Goal: Task Accomplishment & Management: Manage account settings

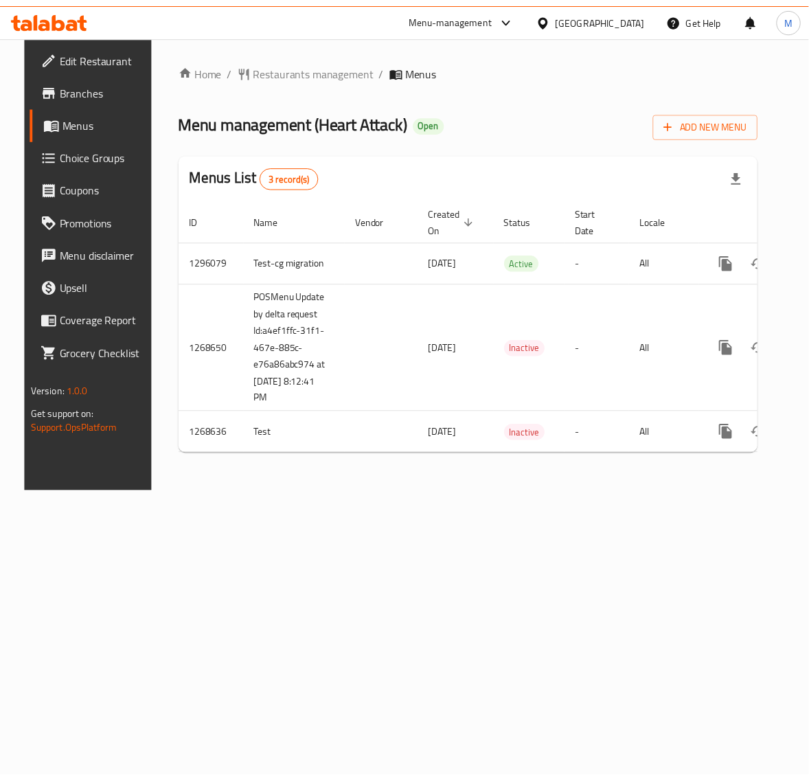
scroll to position [0, 52]
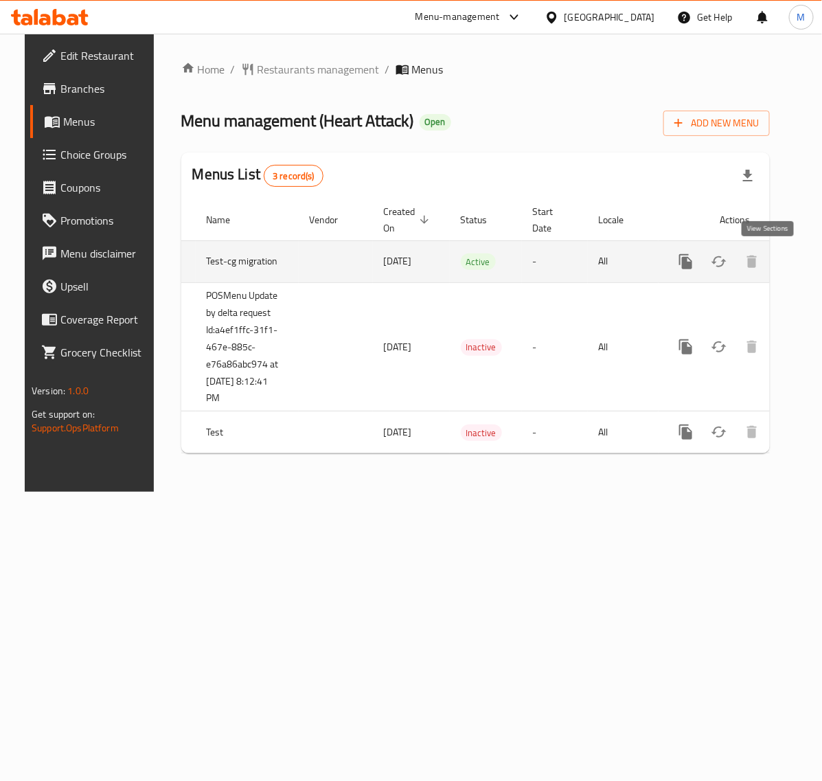
click at [777, 256] on icon "enhanced table" at bounding box center [785, 262] width 16 height 16
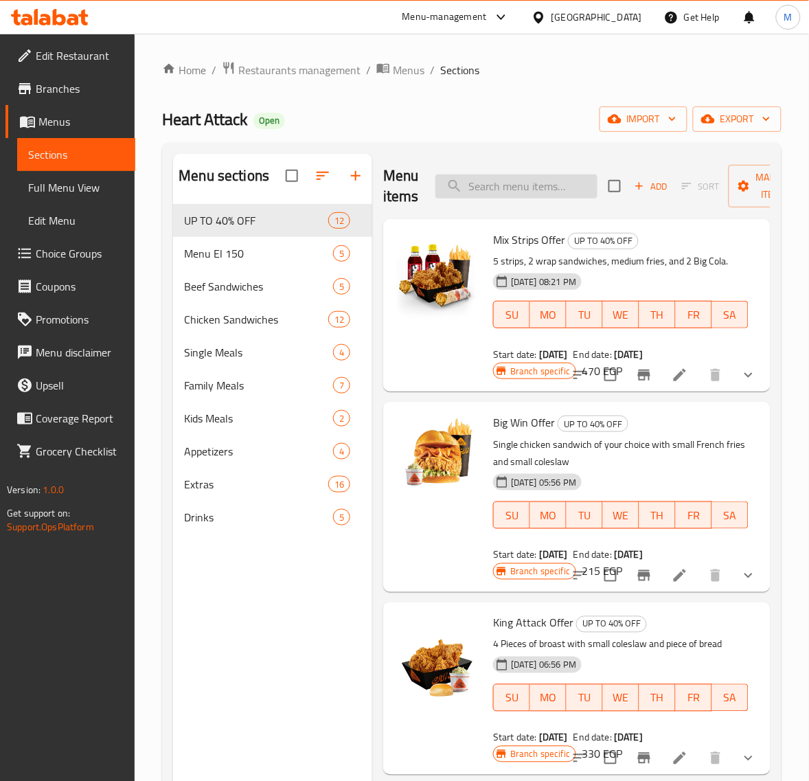
click at [548, 179] on input "search" at bounding box center [517, 187] width 162 height 24
paste input "Junior Offer"
type input "Junior Offer"
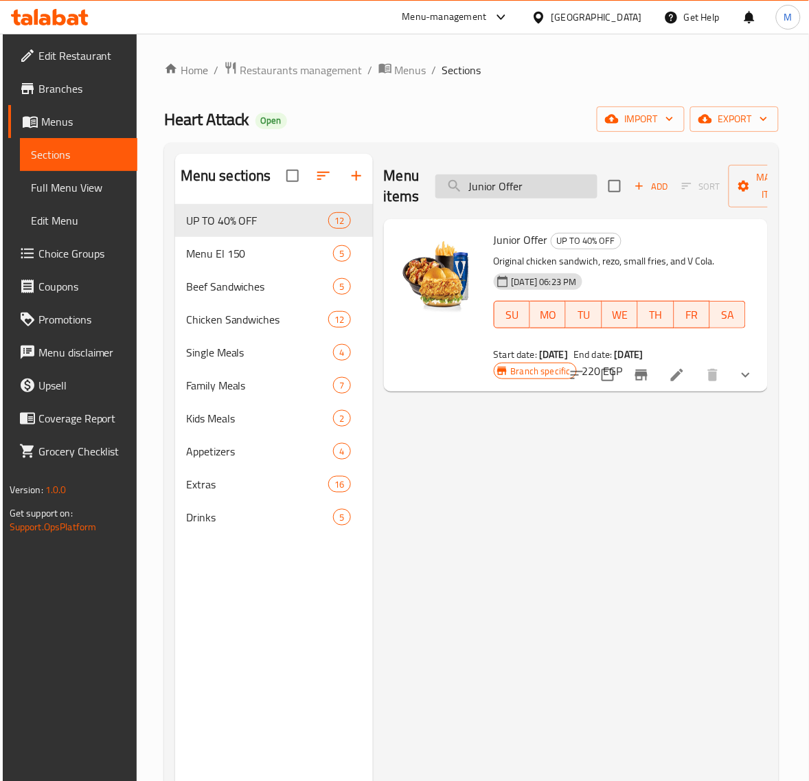
click at [572, 186] on input "Junior Offer" at bounding box center [517, 187] width 162 height 24
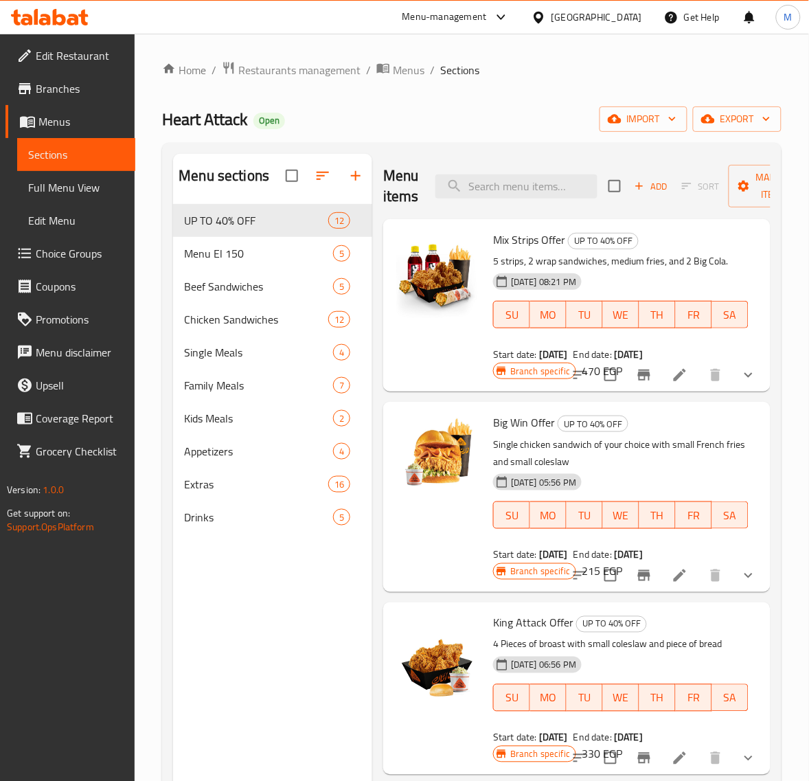
click at [664, 448] on p "Single chicken sandwich of your choice with small French fries and small colesl…" at bounding box center [621, 453] width 256 height 34
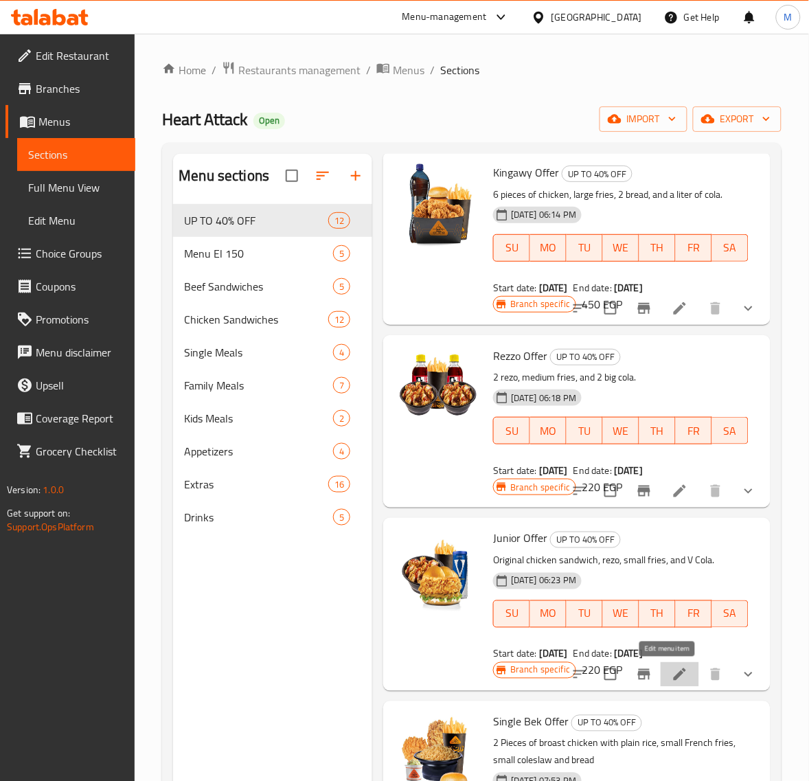
click at [672, 673] on icon at bounding box center [680, 674] width 16 height 16
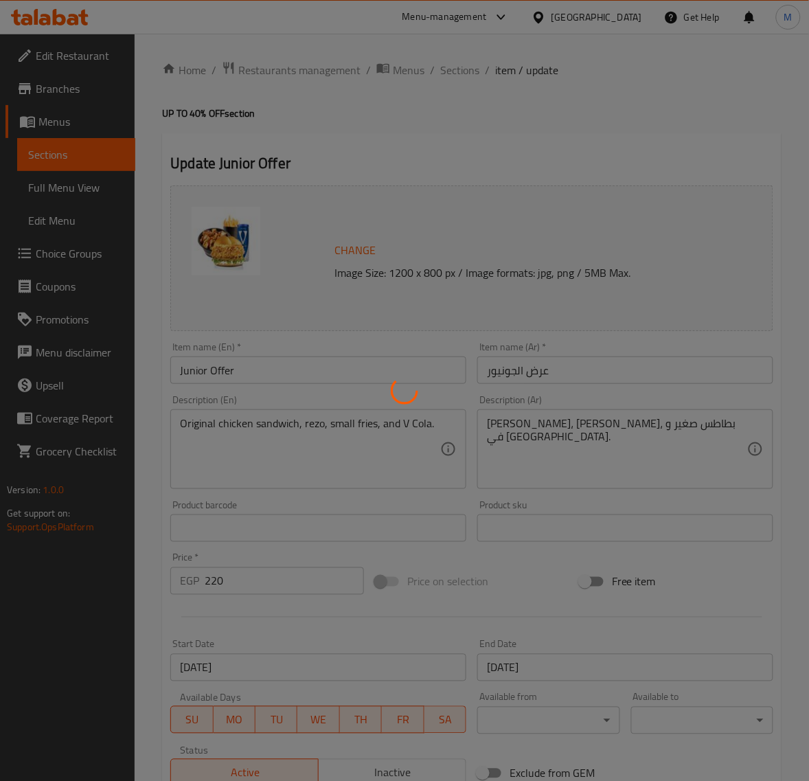
type input "اختيارك من الريزو"
type input "1"
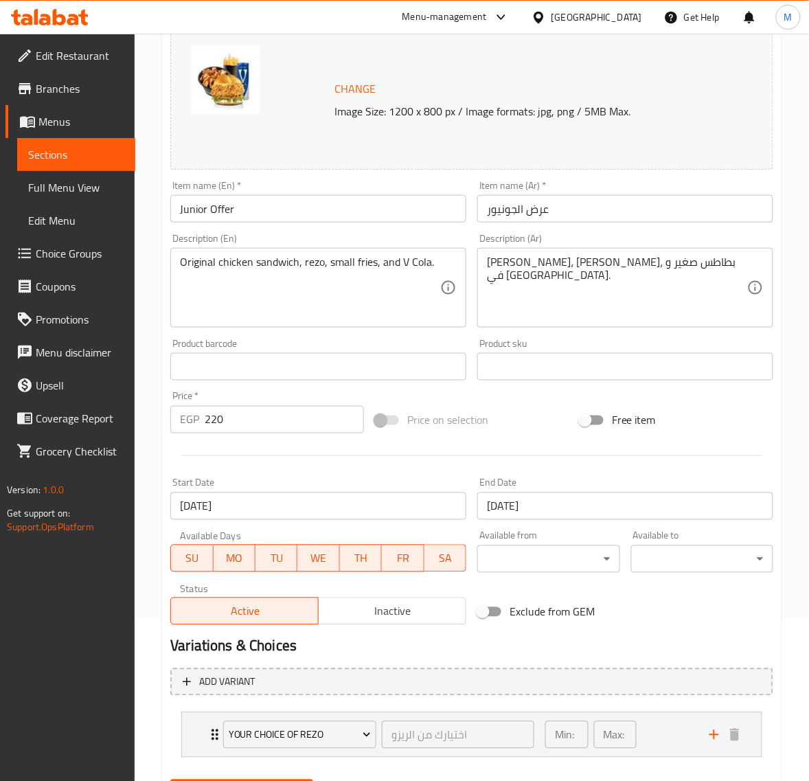
scroll to position [172, 0]
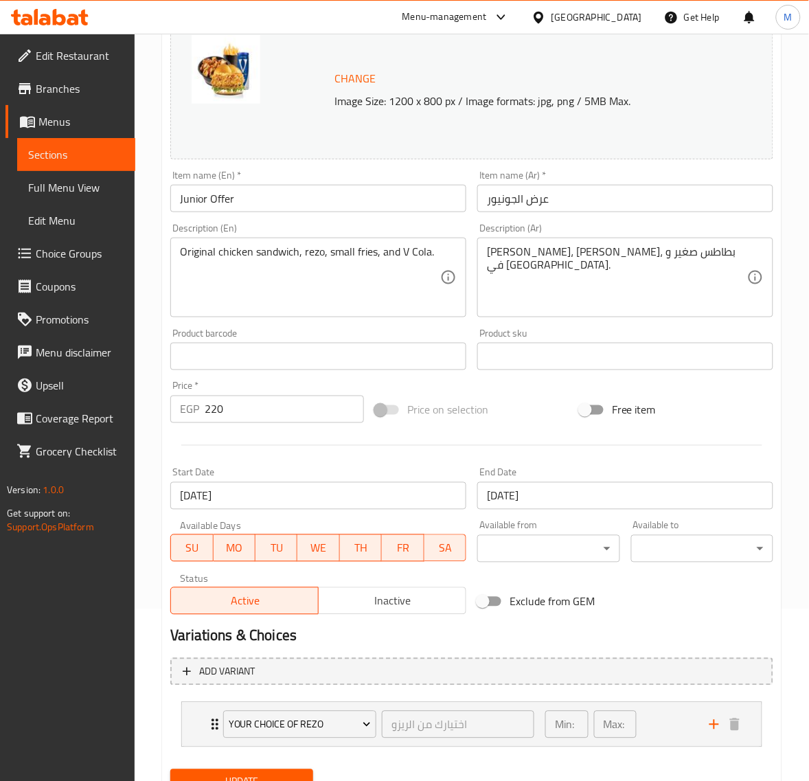
click at [282, 495] on input "[DATE]" at bounding box center [318, 495] width 296 height 27
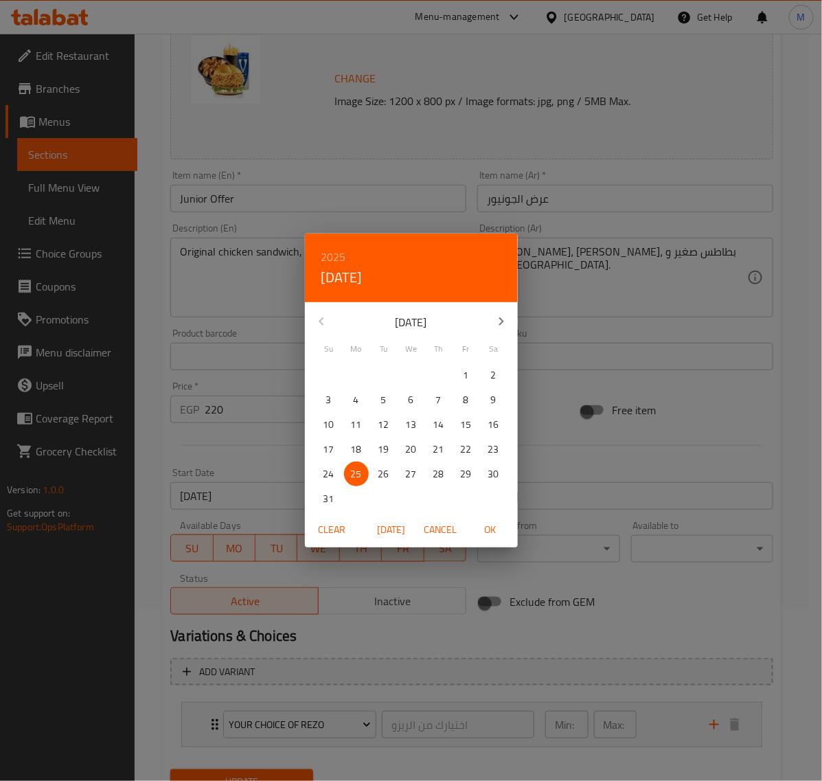
click at [493, 530] on span "OK" at bounding box center [490, 529] width 33 height 17
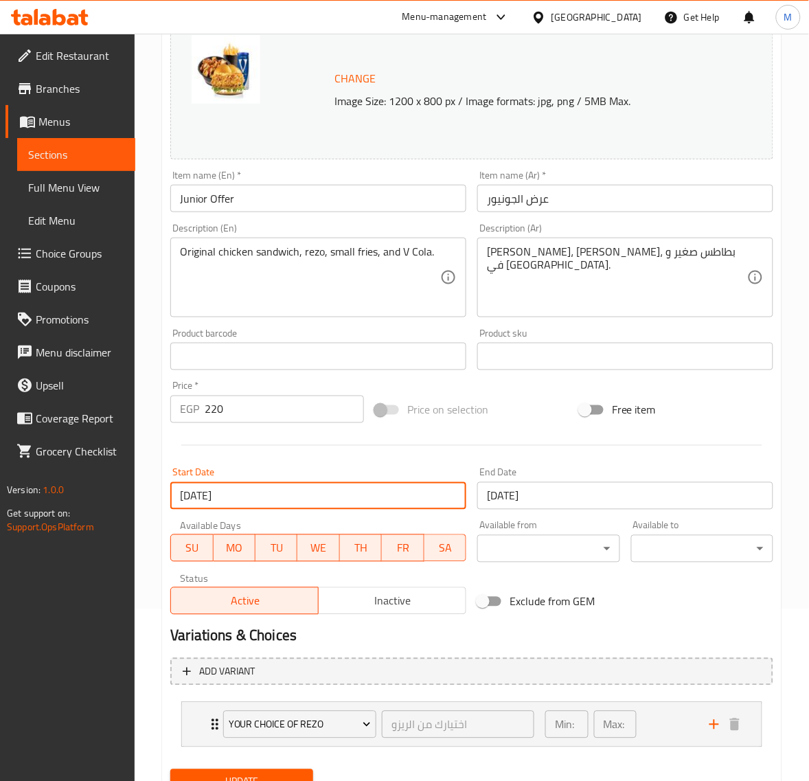
click at [565, 499] on input "[DATE]" at bounding box center [625, 495] width 296 height 27
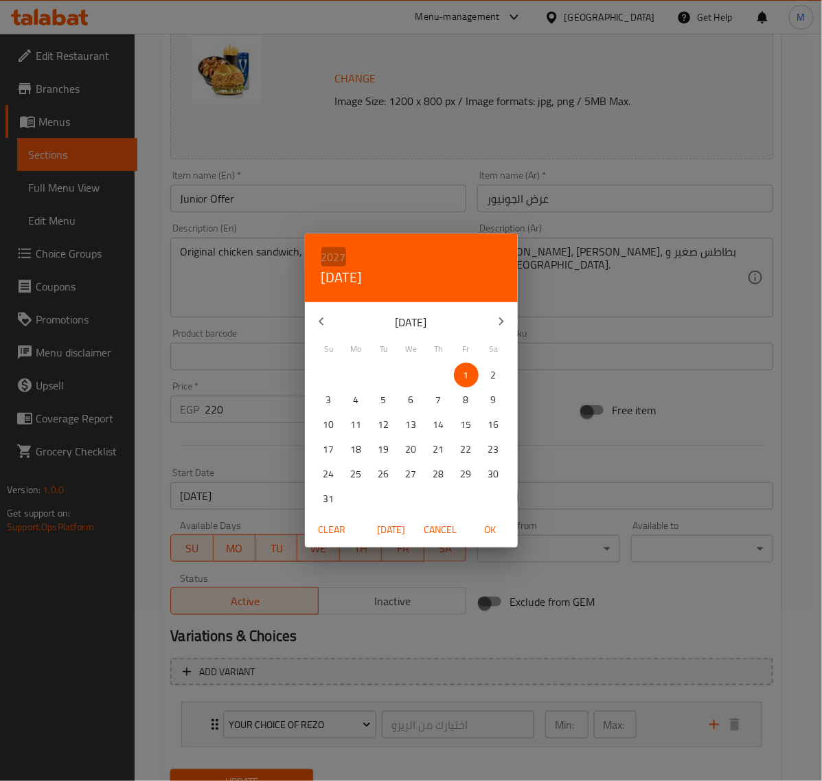
click at [338, 258] on h6 "2027" at bounding box center [334, 256] width 25 height 19
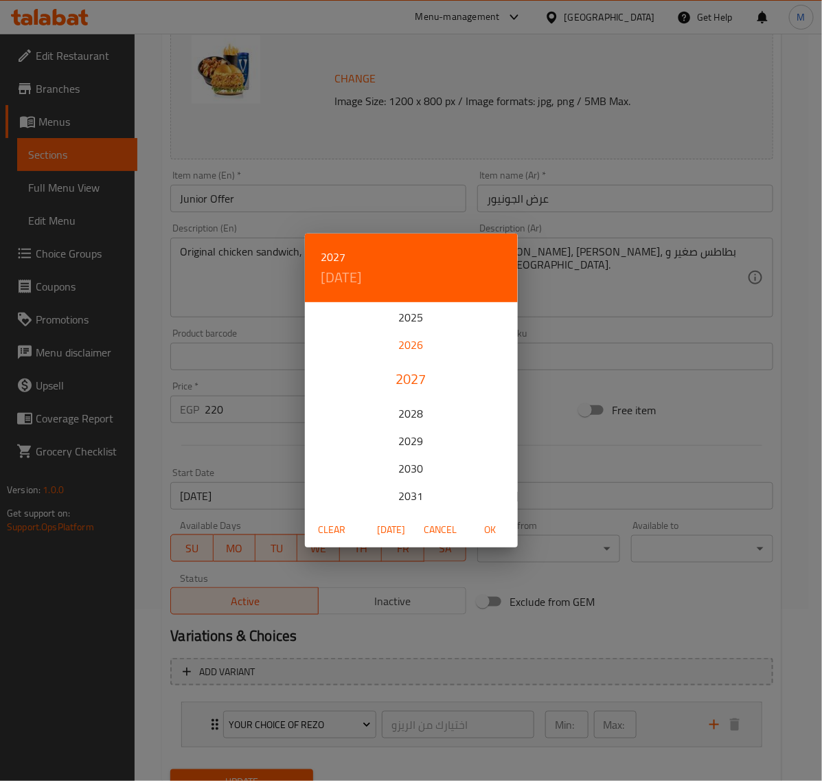
click at [397, 346] on div "2026" at bounding box center [411, 344] width 213 height 27
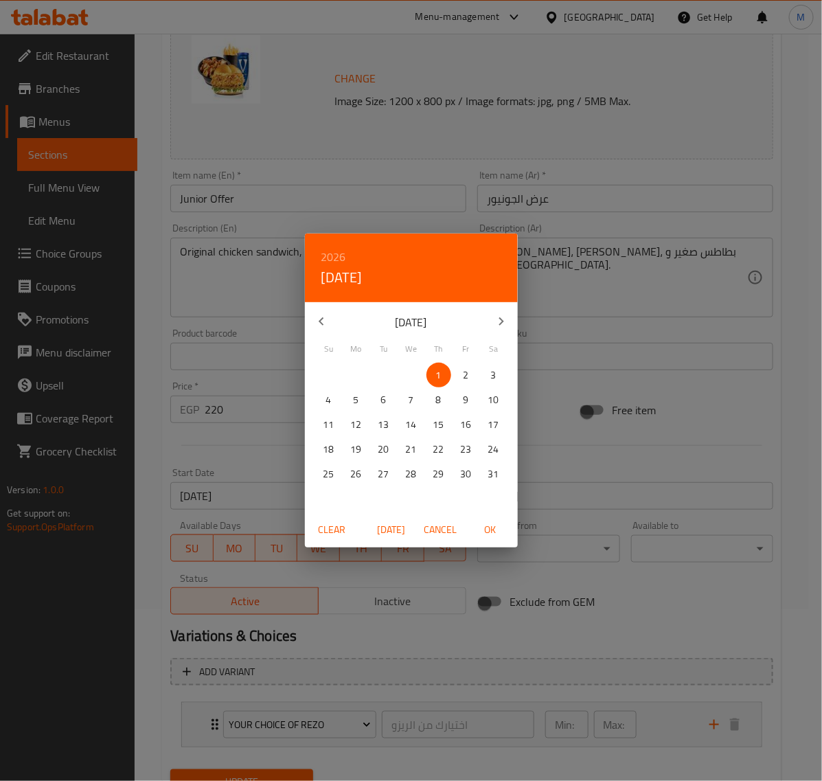
click at [497, 327] on icon "button" at bounding box center [501, 321] width 16 height 16
click at [495, 327] on icon "button" at bounding box center [501, 321] width 16 height 16
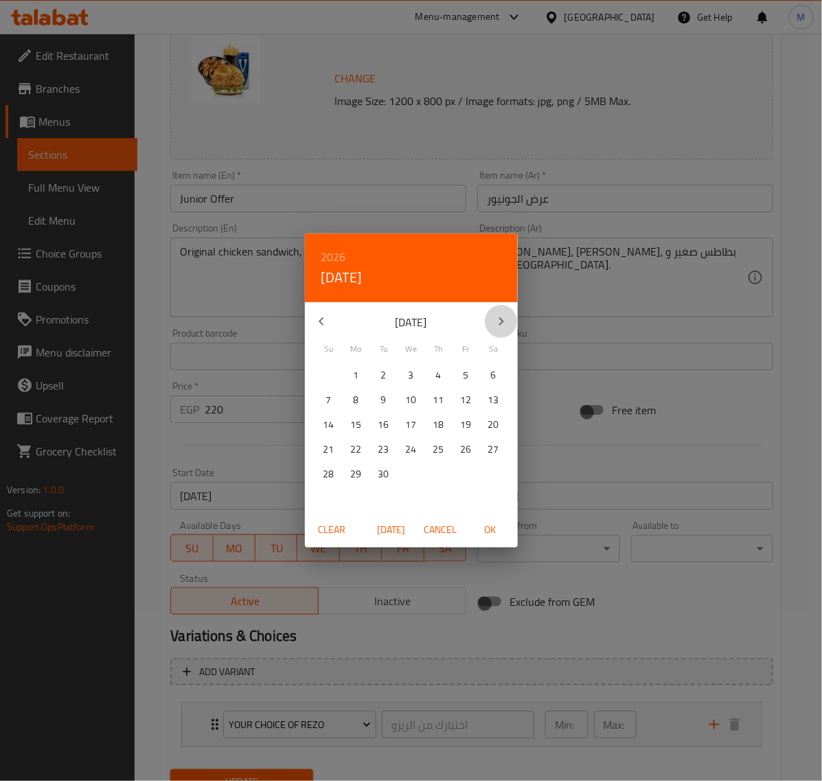
click at [495, 327] on icon "button" at bounding box center [501, 321] width 16 height 16
click at [416, 423] on p "16" at bounding box center [411, 424] width 11 height 17
click at [492, 527] on span "OK" at bounding box center [490, 529] width 33 height 17
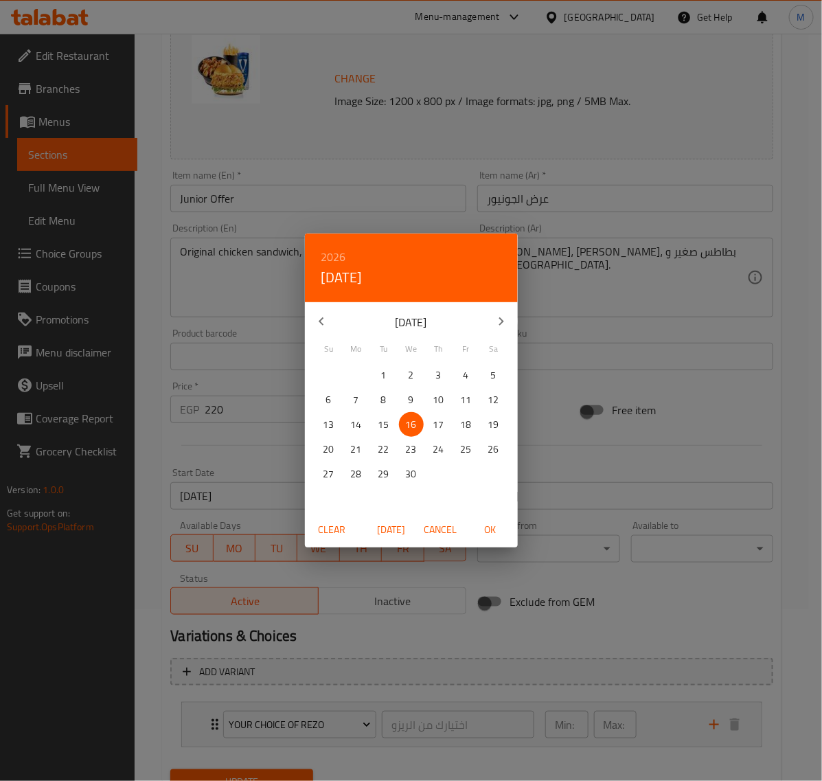
type input "[DATE]"
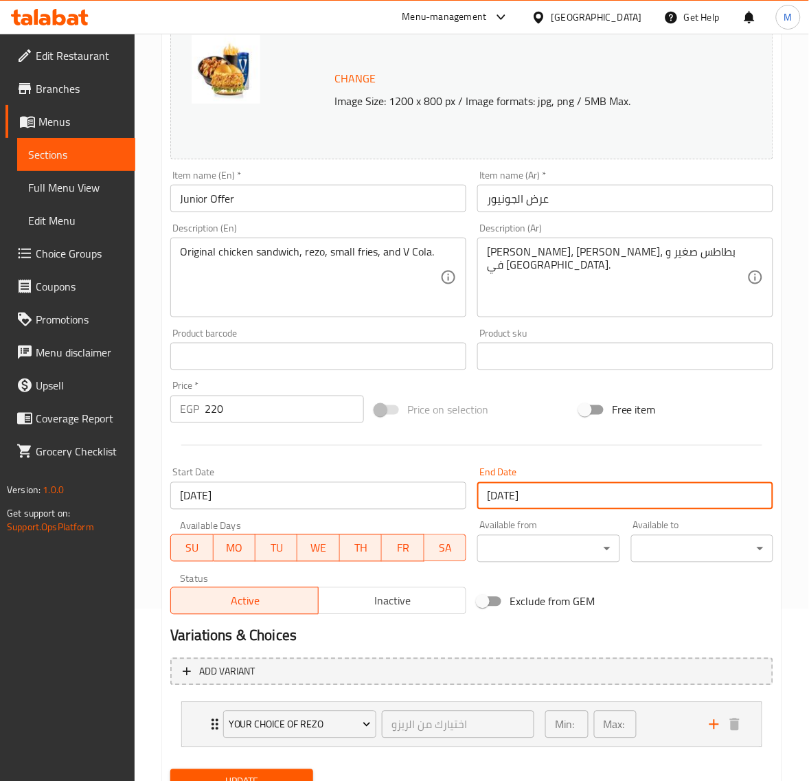
click at [311, 502] on input "[DATE]" at bounding box center [318, 495] width 296 height 27
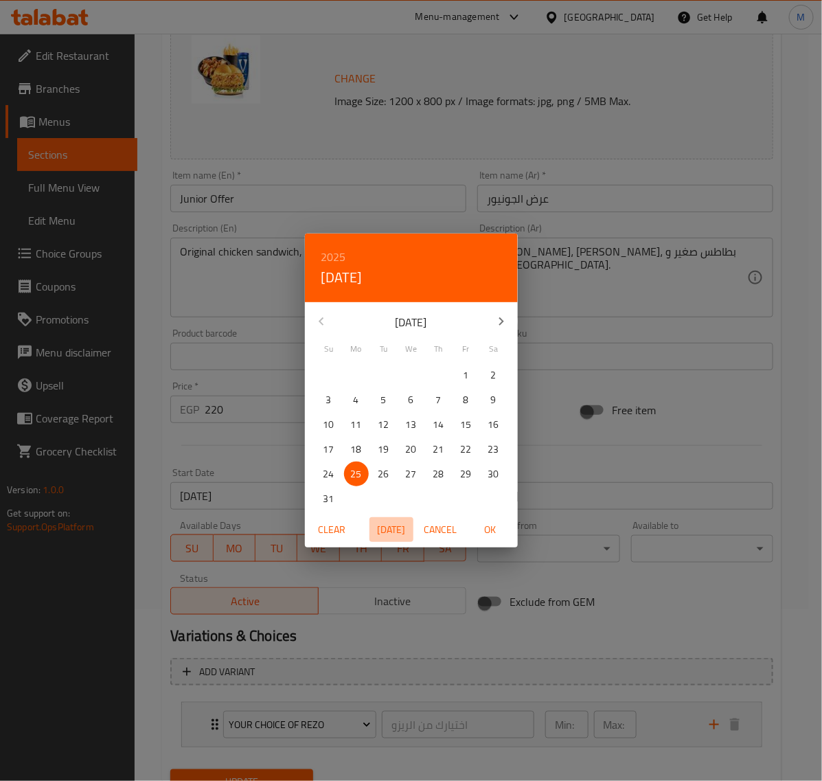
click at [389, 530] on span "[DATE]" at bounding box center [391, 529] width 33 height 17
click at [492, 530] on span "OK" at bounding box center [490, 529] width 33 height 17
type input "[DATE]"
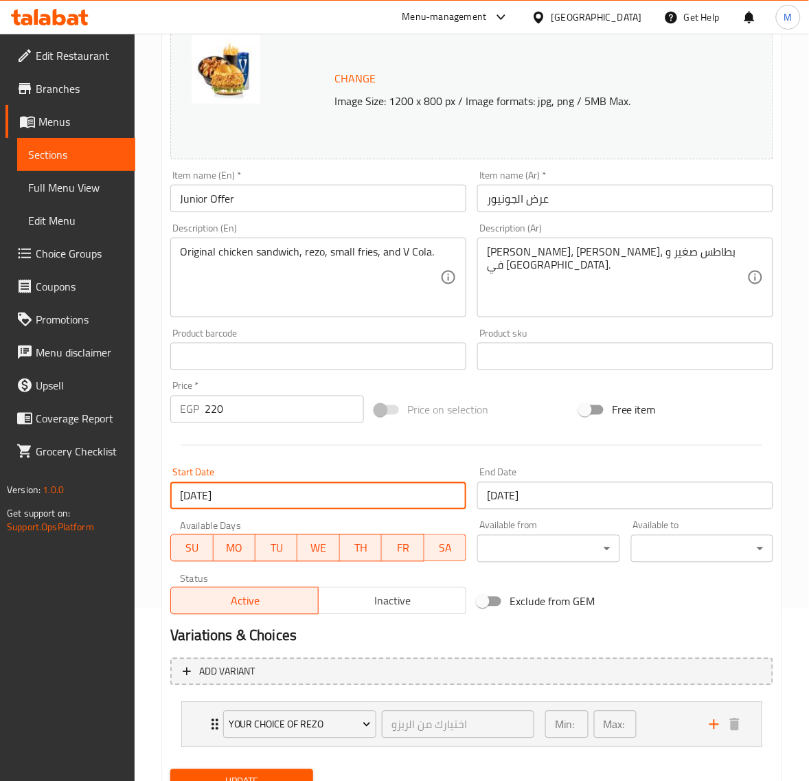
click at [293, 774] on span "Update" at bounding box center [241, 782] width 120 height 17
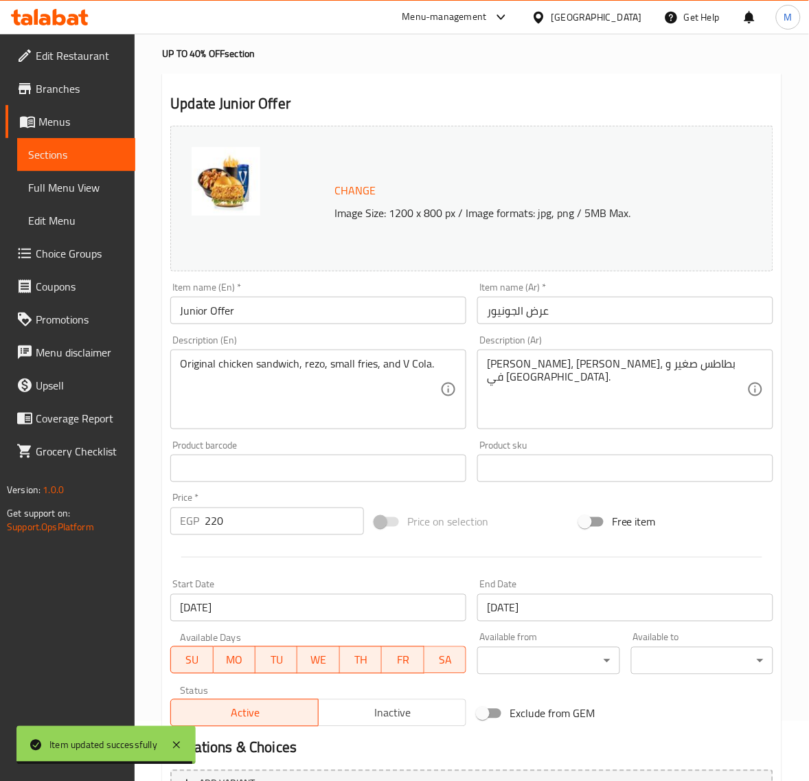
scroll to position [86, 0]
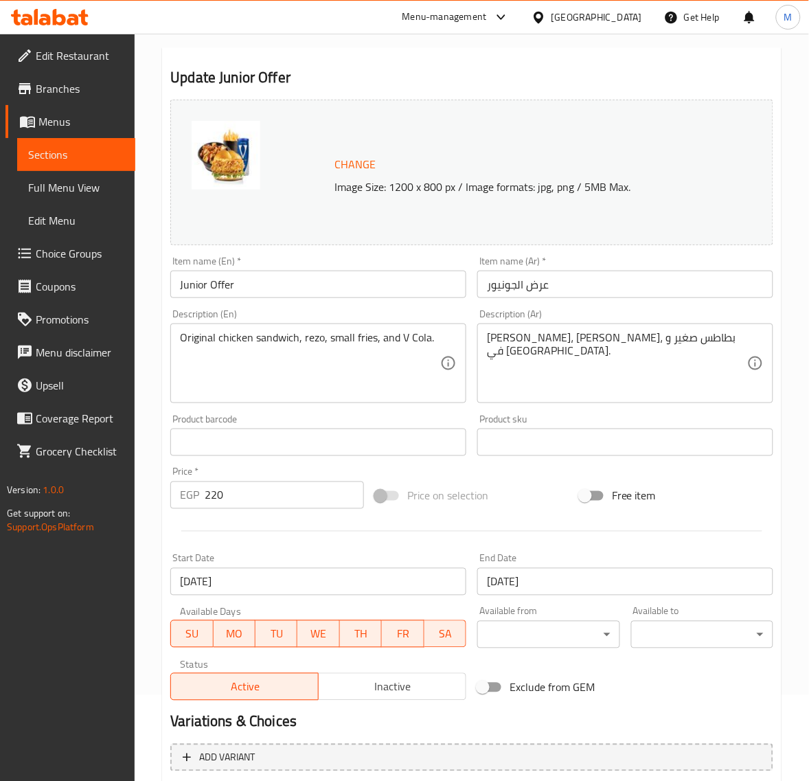
click at [273, 500] on input "220" at bounding box center [284, 495] width 159 height 27
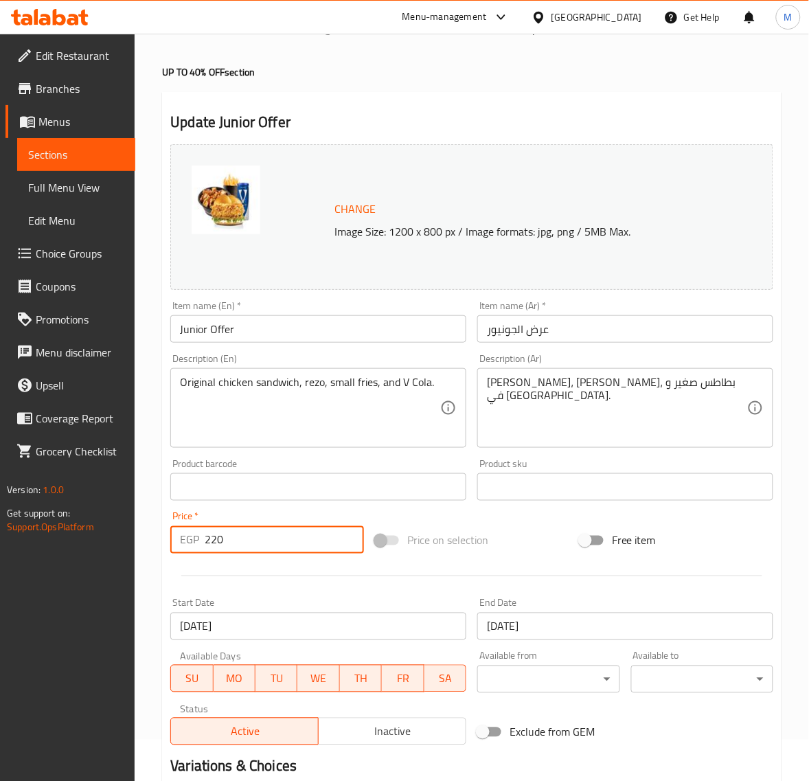
scroll to position [0, 0]
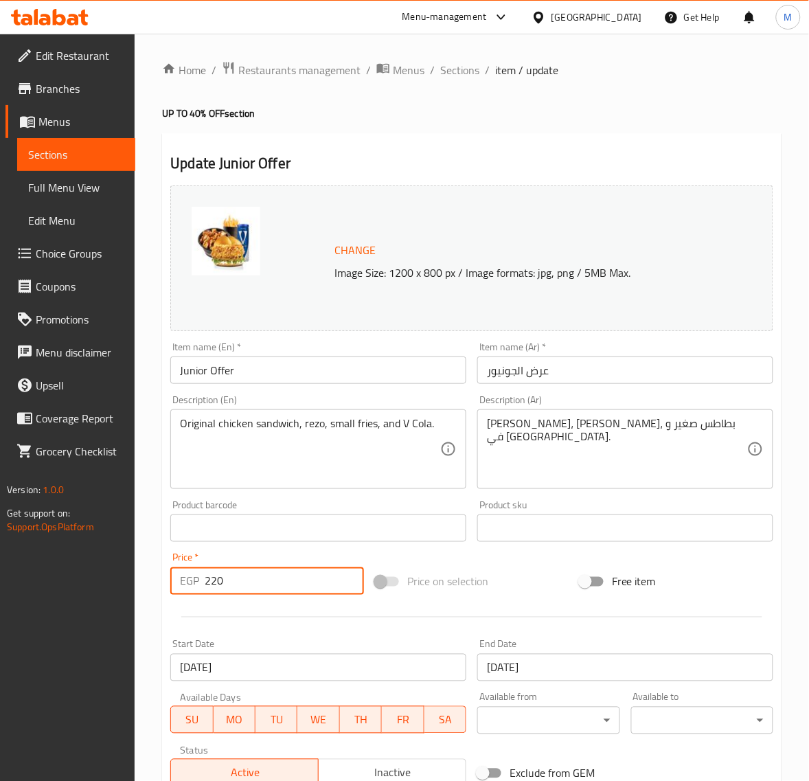
click at [464, 58] on div "Home / Restaurants management / Menus / Sections / item / update UP TO 40% OFF …" at bounding box center [472, 524] width 675 height 980
click at [462, 62] on span "Sections" at bounding box center [459, 70] width 39 height 16
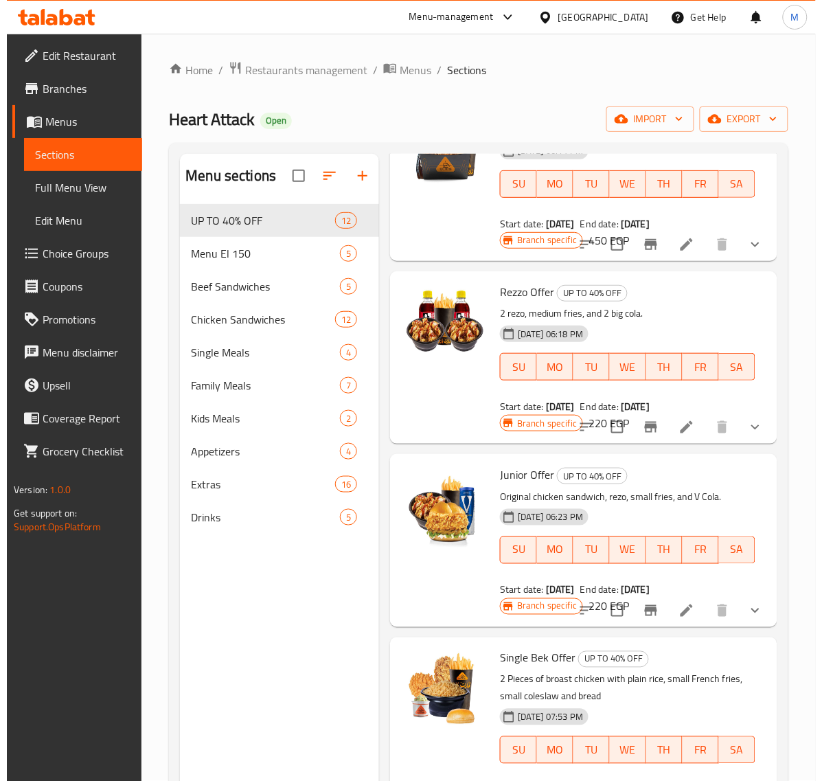
scroll to position [805, 0]
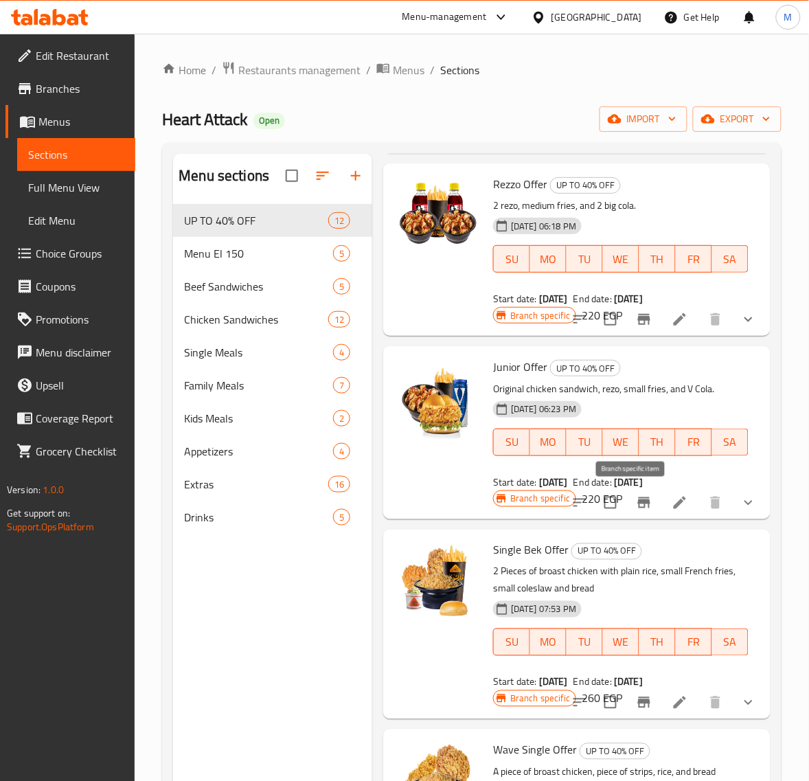
click at [638, 499] on icon "Branch-specific-item" at bounding box center [644, 502] width 12 height 11
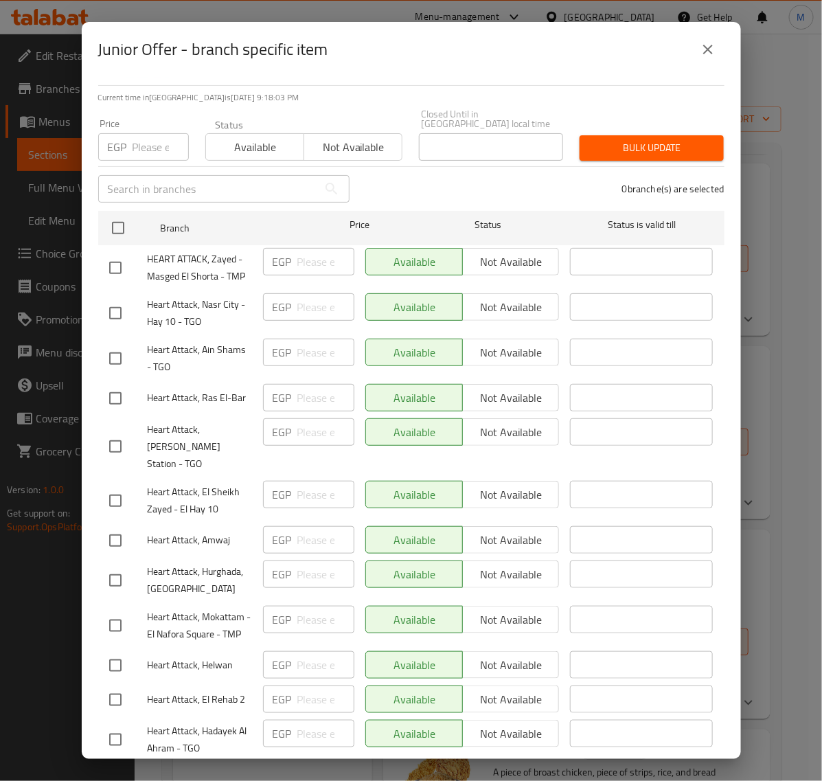
scroll to position [0, 0]
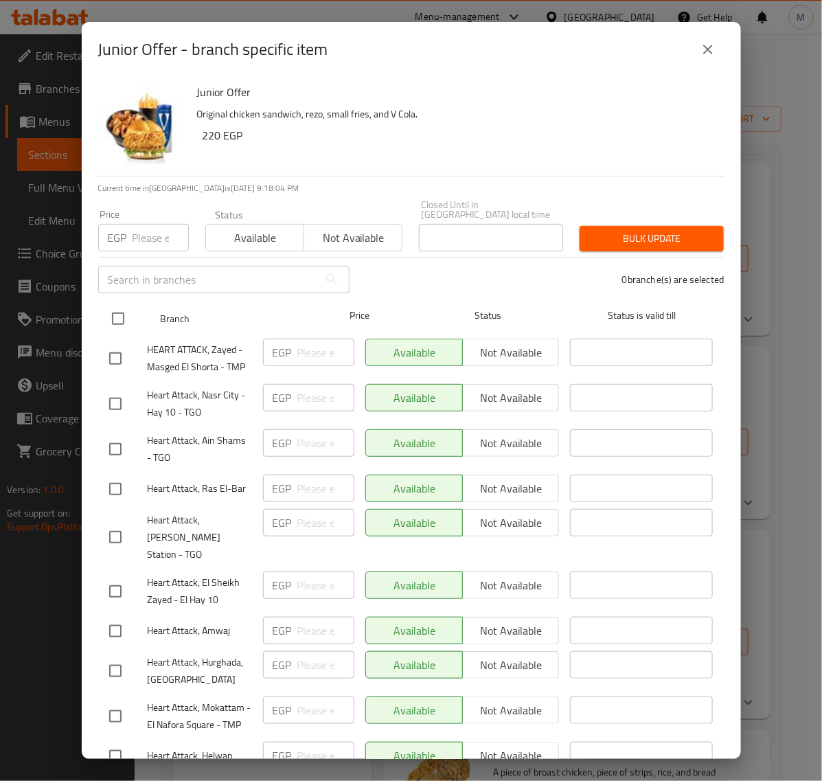
click at [121, 310] on input "checkbox" at bounding box center [118, 318] width 29 height 29
checkbox input "true"
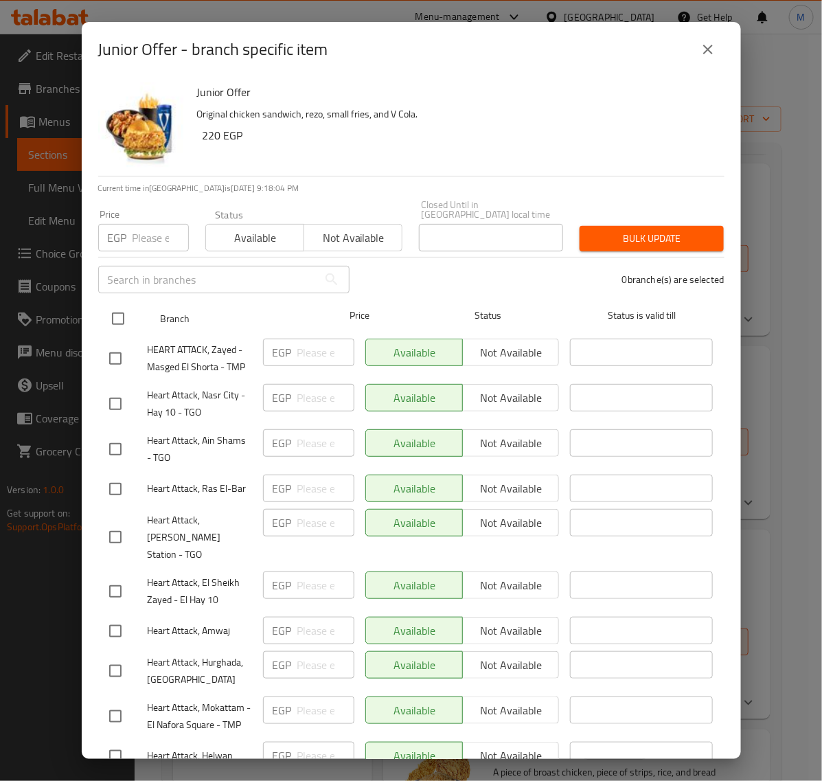
checkbox input "true"
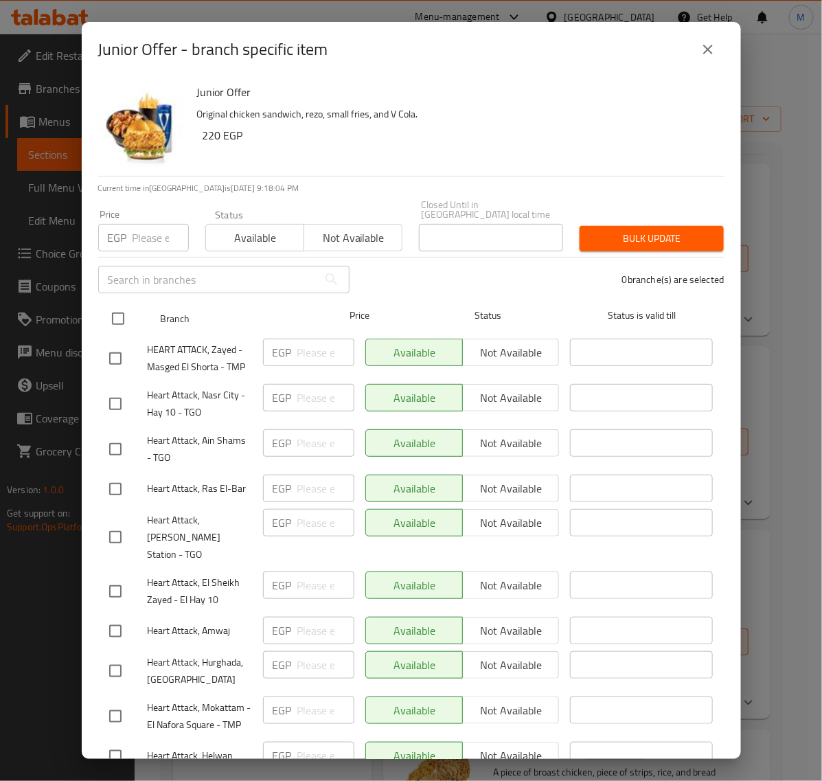
checkbox input "true"
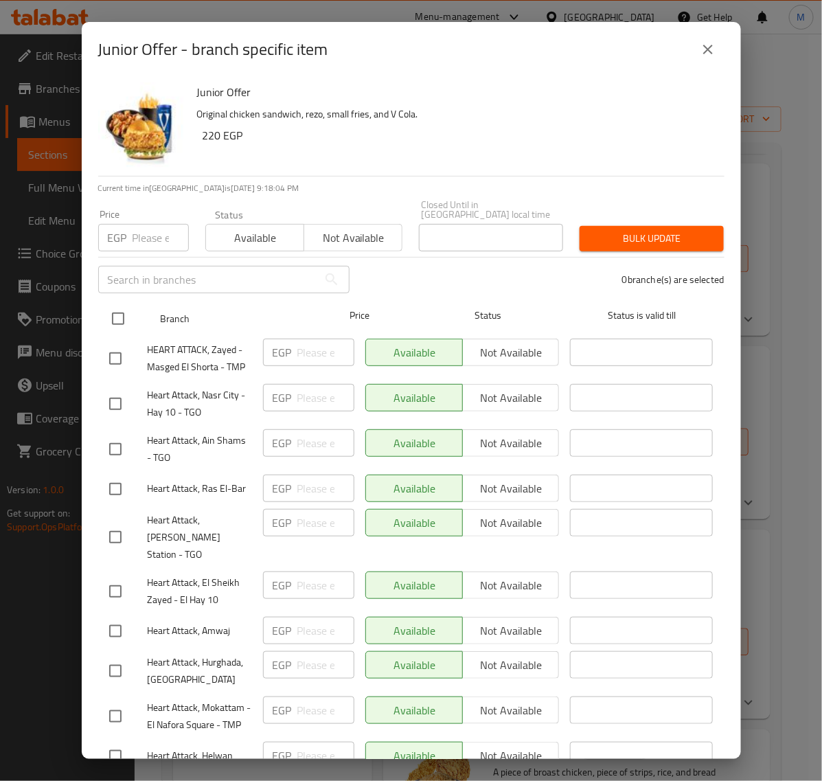
checkbox input "true"
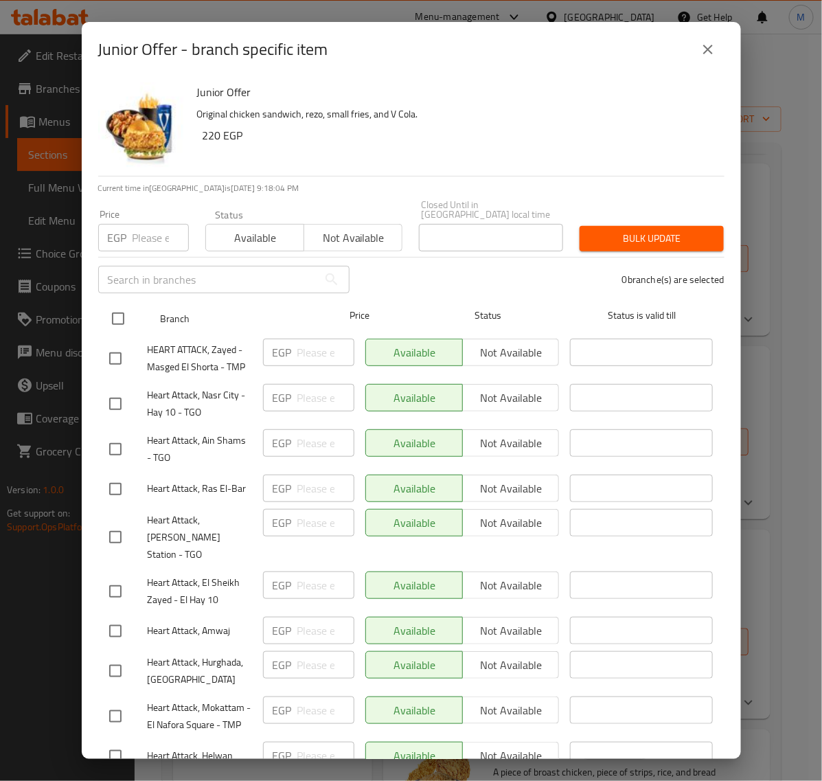
checkbox input "true"
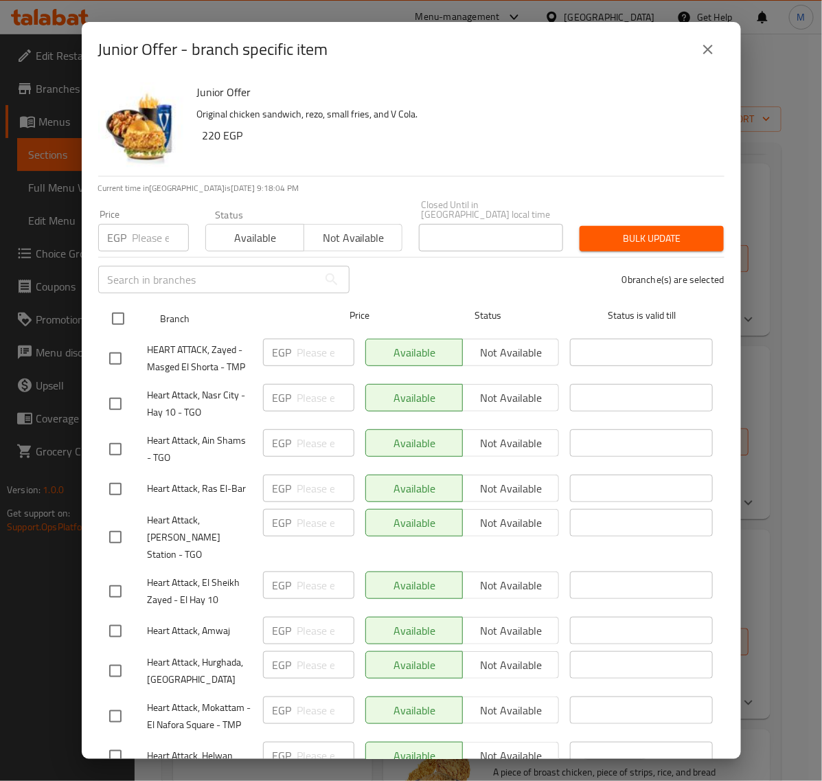
checkbox input "true"
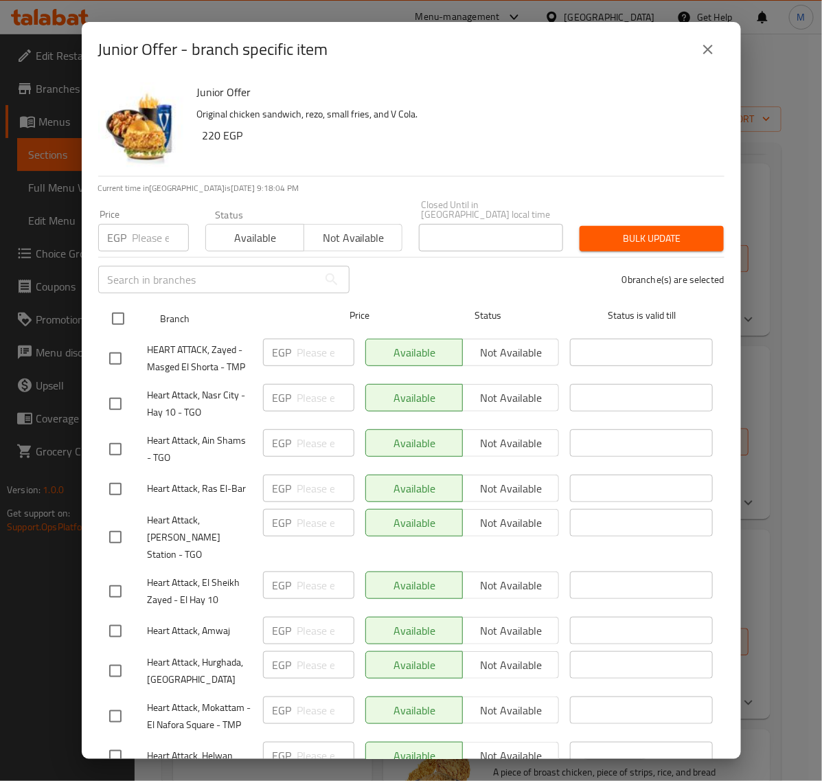
checkbox input "true"
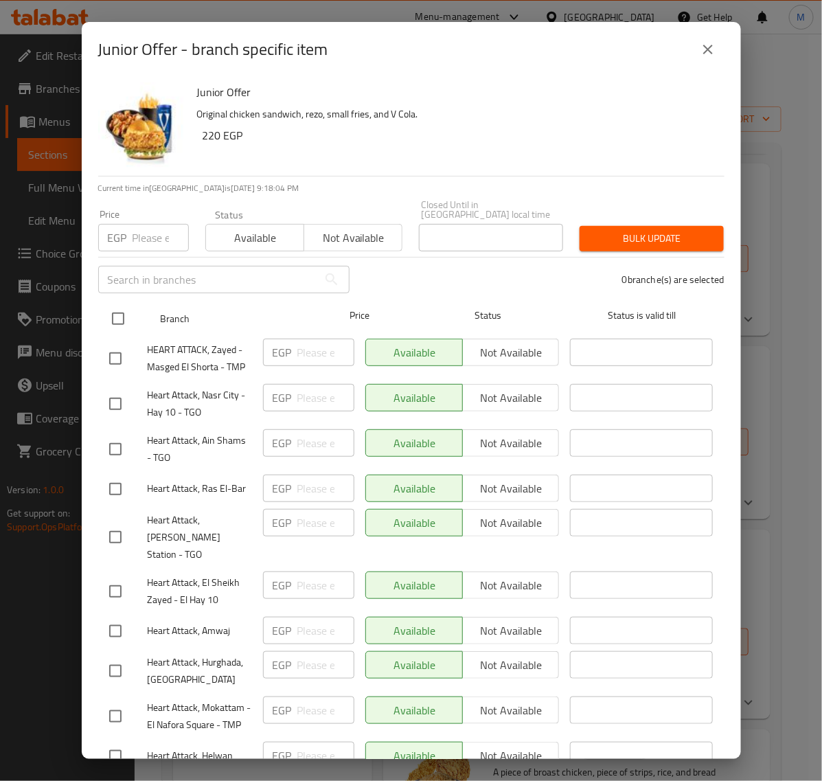
checkbox input "true"
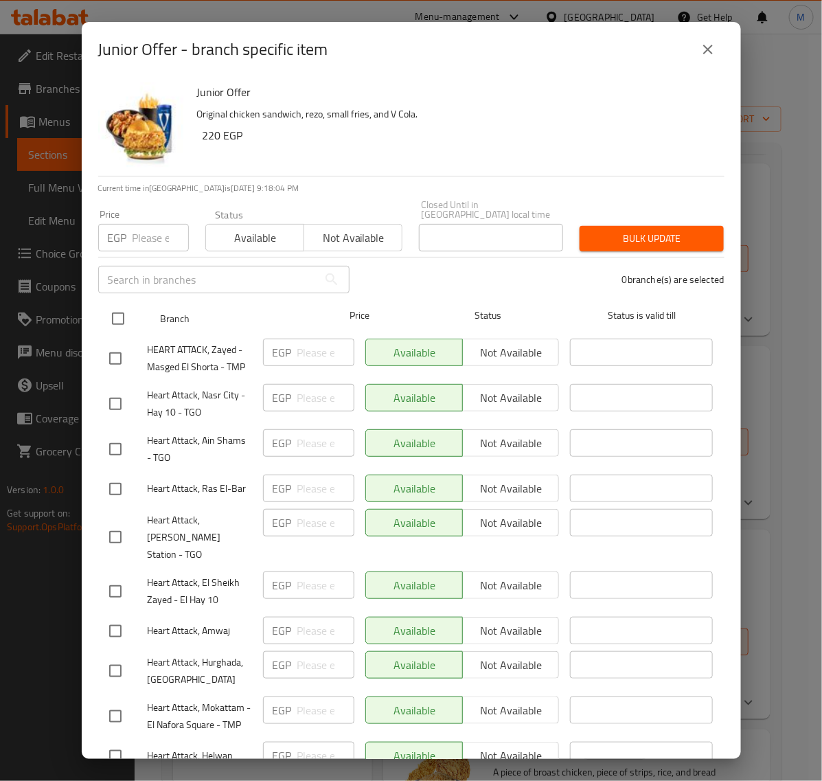
checkbox input "true"
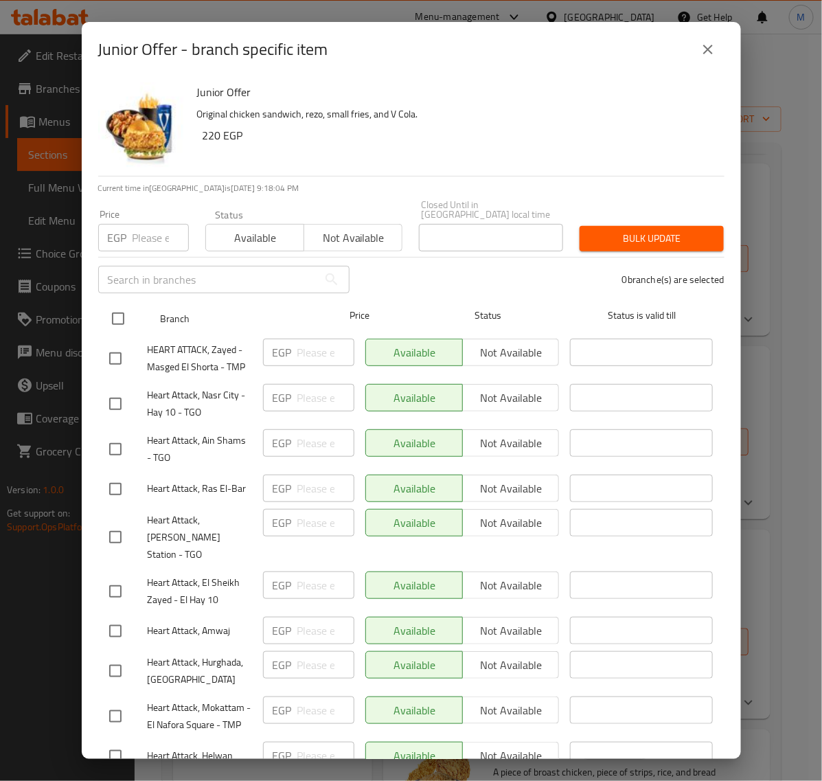
checkbox input "true"
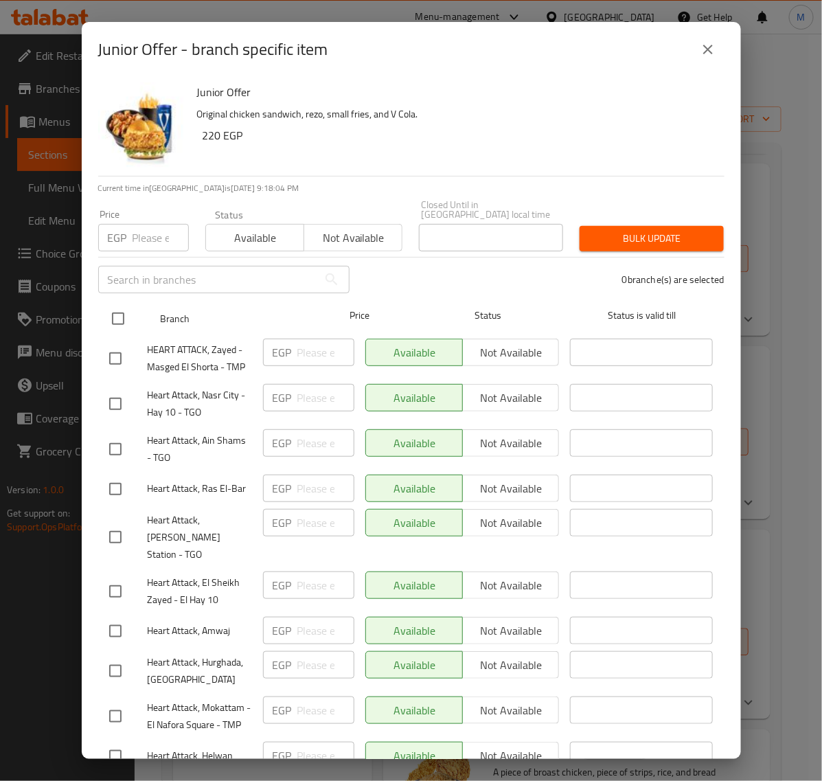
checkbox input "true"
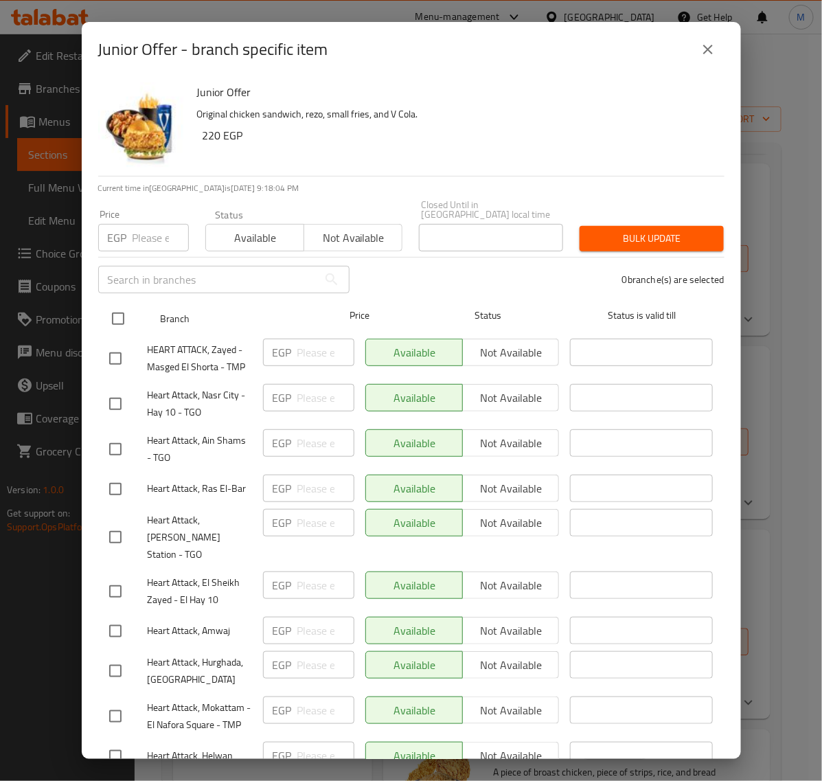
checkbox input "true"
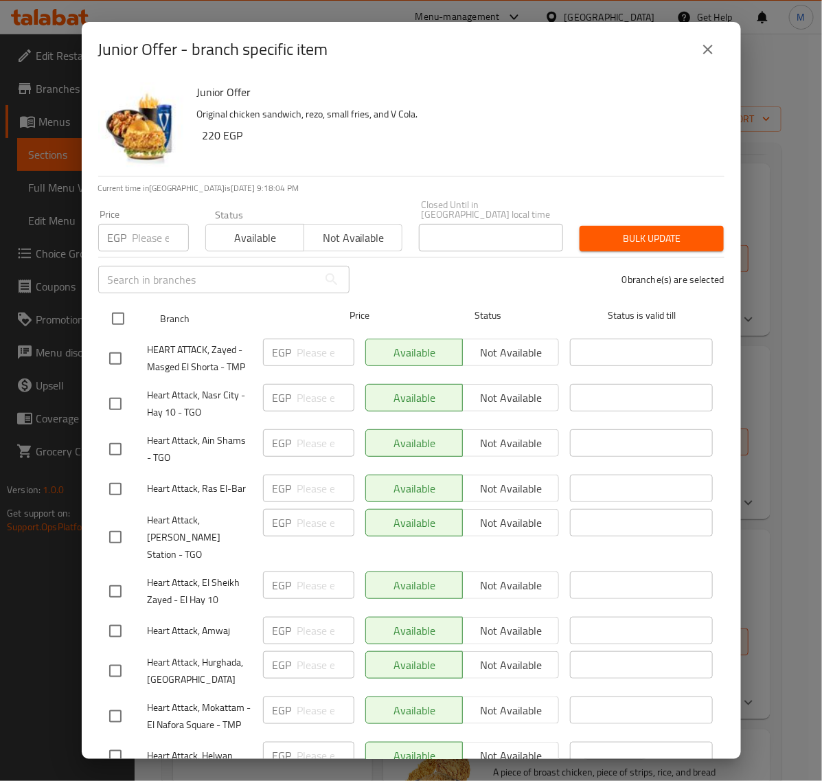
checkbox input "true"
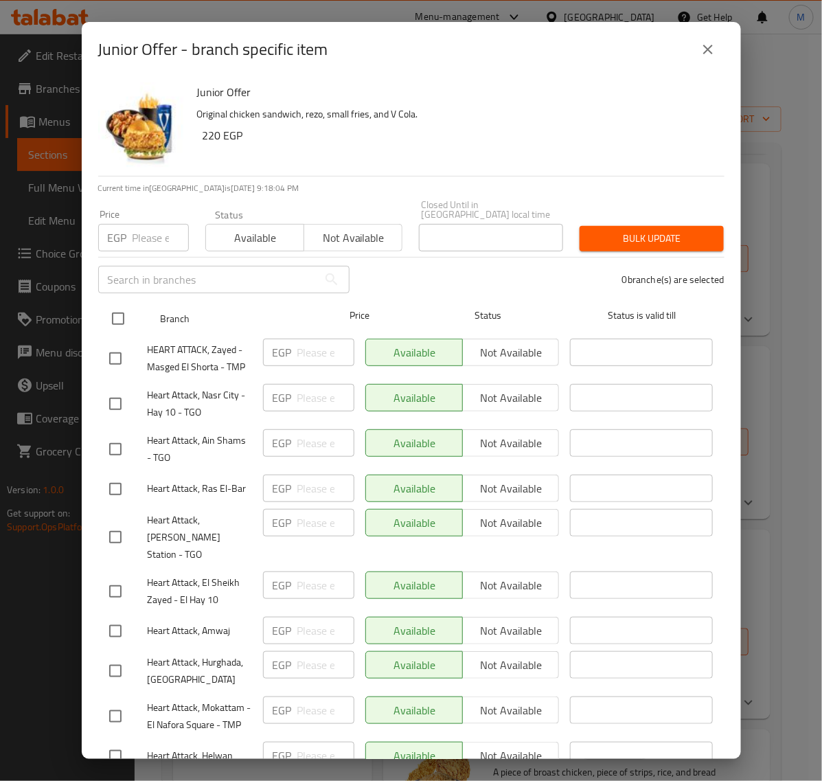
checkbox input "true"
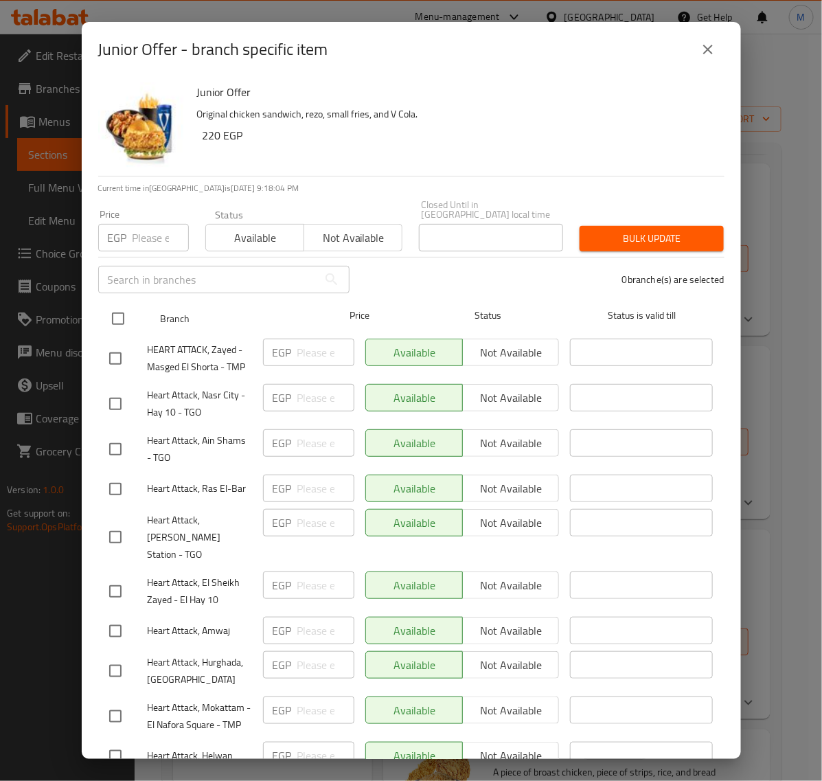
checkbox input "true"
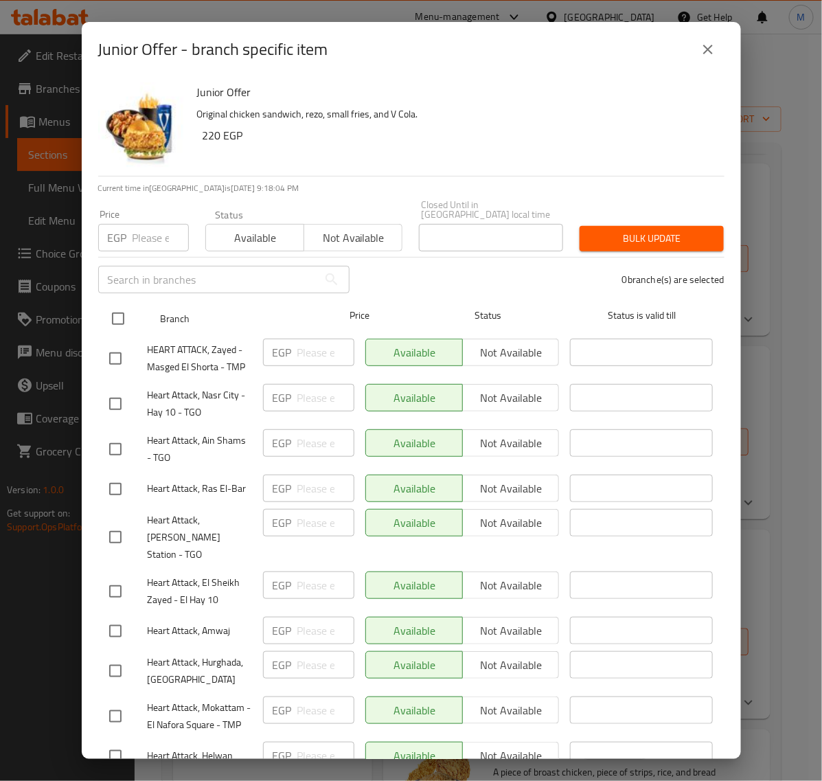
checkbox input "true"
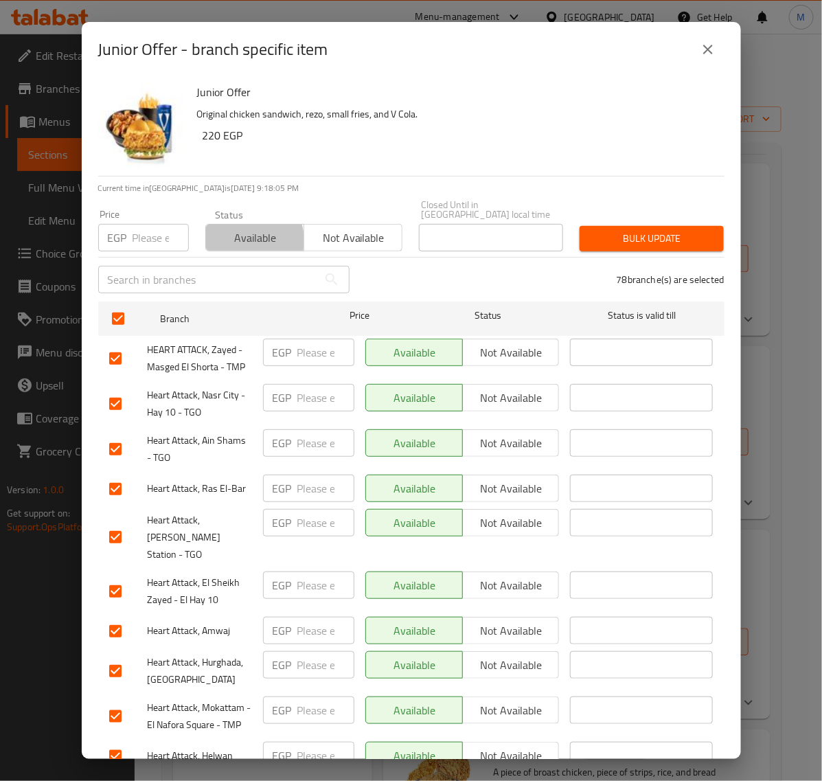
click at [242, 231] on span "Available" at bounding box center [255, 238] width 87 height 20
click at [660, 230] on span "Bulk update" at bounding box center [652, 238] width 122 height 17
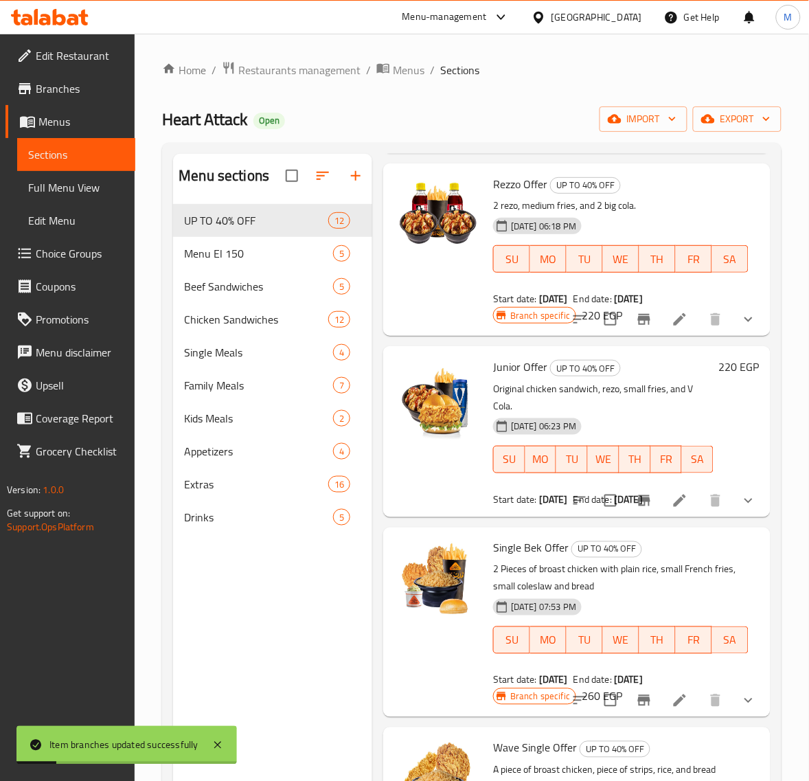
click at [467, 352] on div at bounding box center [438, 431] width 99 height 159
click at [468, 359] on img at bounding box center [438, 401] width 88 height 88
click at [510, 368] on span "Junior Offer" at bounding box center [520, 367] width 54 height 21
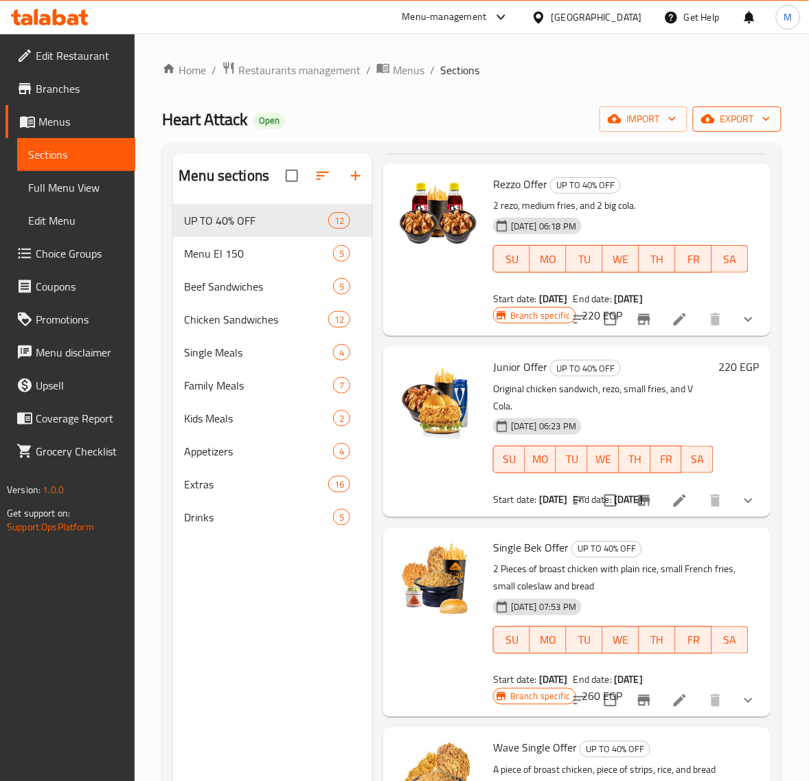
click at [736, 127] on span "export" at bounding box center [737, 119] width 67 height 17
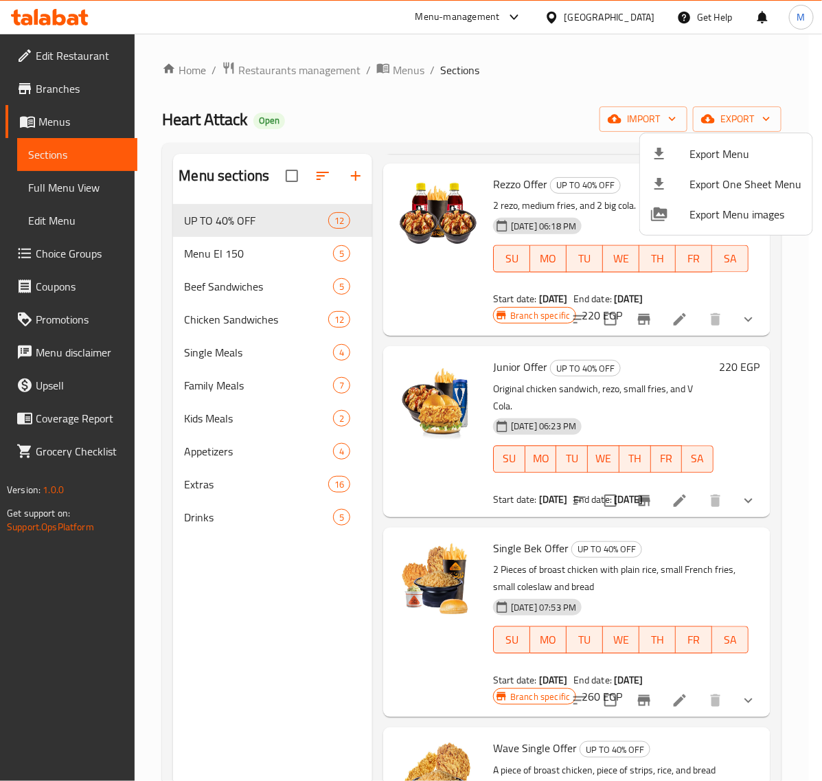
click at [730, 148] on span "Export Menu" at bounding box center [746, 154] width 112 height 16
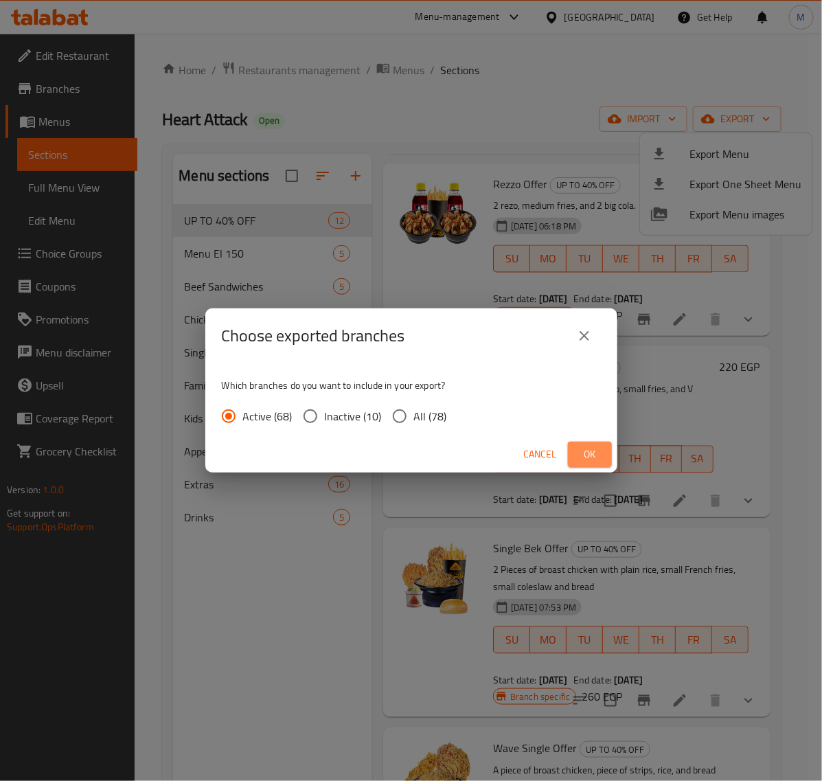
click at [585, 453] on span "Ok" at bounding box center [590, 454] width 22 height 17
